Goal: Task Accomplishment & Management: Use online tool/utility

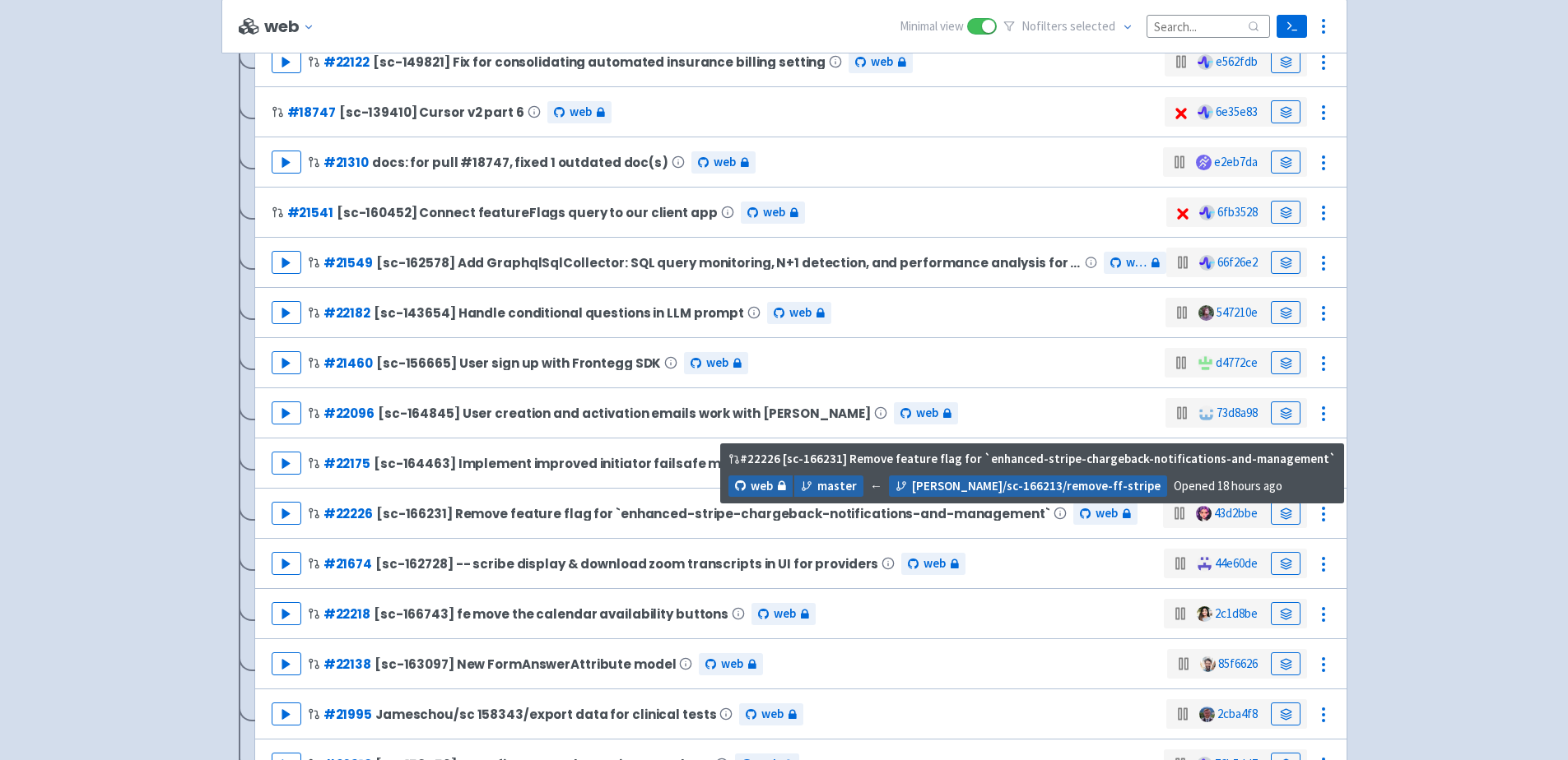
scroll to position [1779, 0]
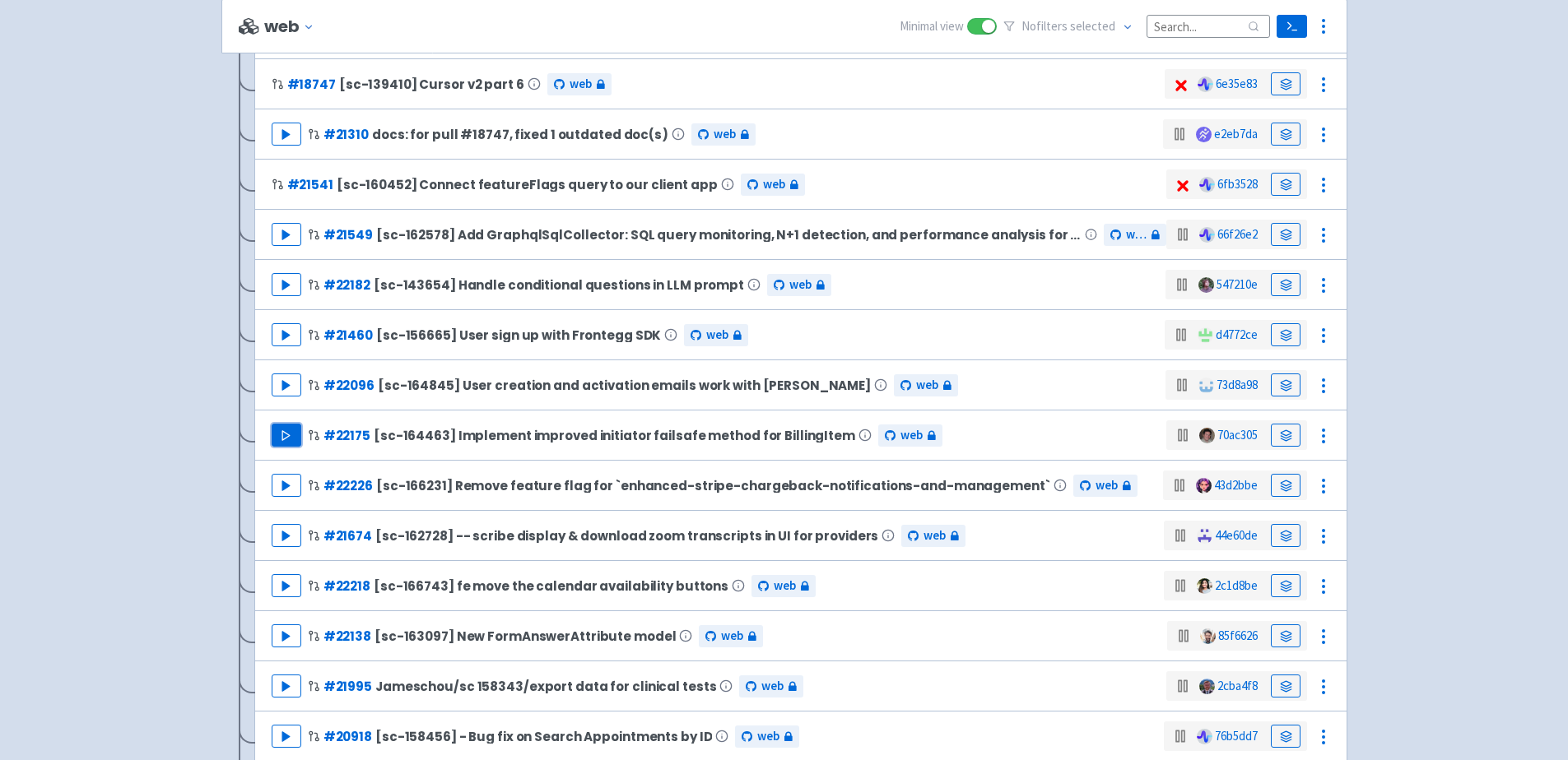
click at [290, 429] on icon "button" at bounding box center [286, 436] width 13 height 13
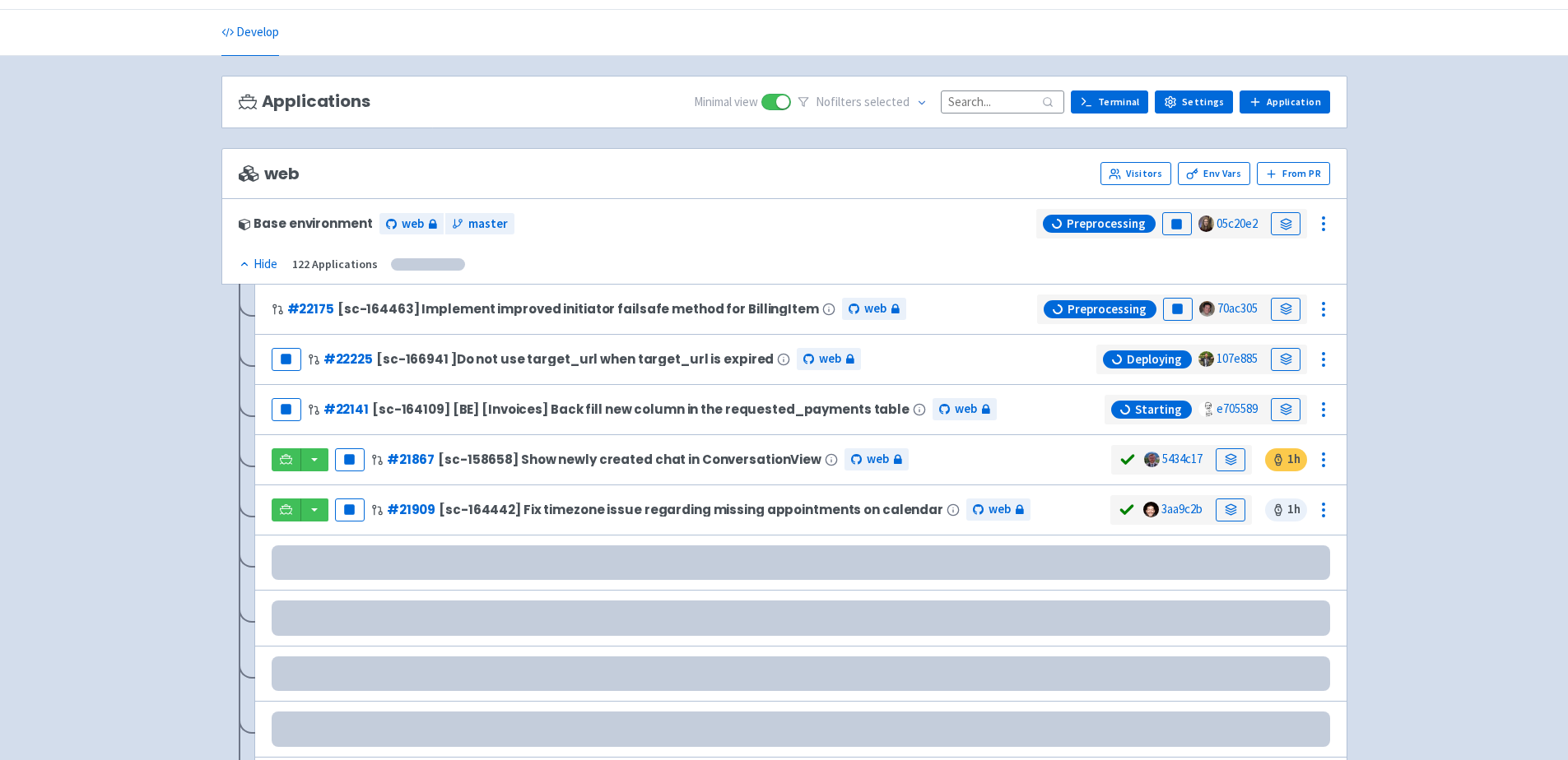
scroll to position [44, 0]
